Goal: Task Accomplishment & Management: Manage account settings

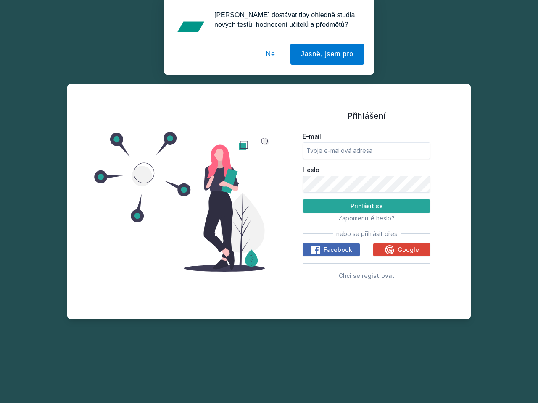
click at [366, 218] on span "Zapomenuté heslo?" at bounding box center [366, 218] width 56 height 7
click at [331, 250] on span "Facebook" at bounding box center [337, 250] width 29 height 8
click at [316, 250] on icon at bounding box center [315, 250] width 10 height 10
click at [402, 250] on span "Google" at bounding box center [407, 250] width 21 height 8
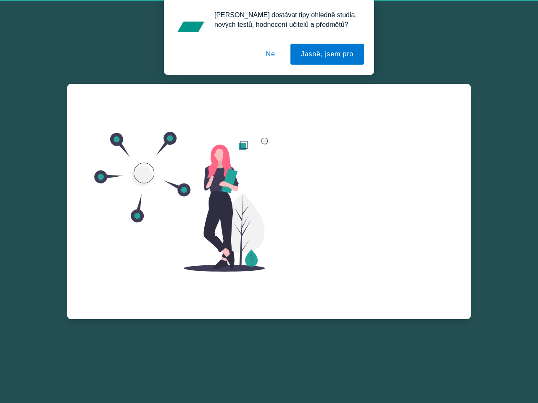
click at [390, 255] on icon at bounding box center [389, 259] width 9 height 9
click at [366, 276] on div "Zapomenuté heslo E-mail Zažádat o obnovu hesla Vzpomněl jsem si na heslo" at bounding box center [366, 185] width 128 height 202
click at [328, 54] on button "Jasně, jsem pro" at bounding box center [326, 54] width 73 height 21
